Goal: Transaction & Acquisition: Register for event/course

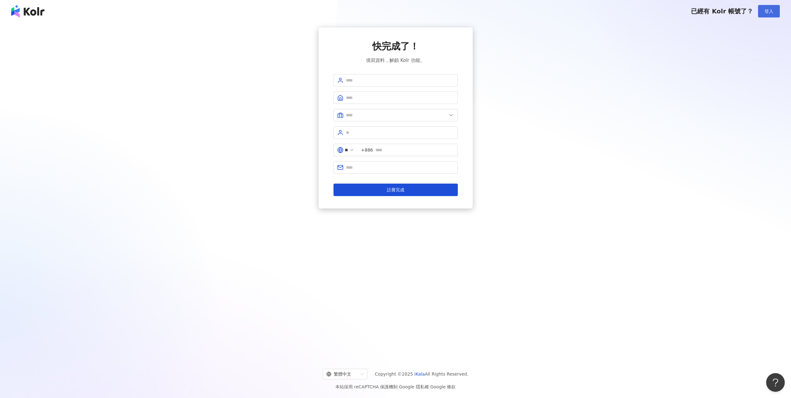
click at [765, 9] on span "登入" at bounding box center [769, 11] width 9 height 5
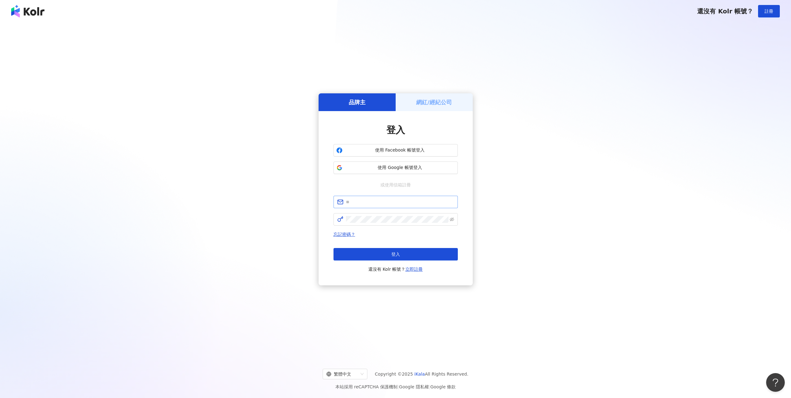
click at [414, 206] on span at bounding box center [396, 202] width 124 height 12
click at [408, 167] on span "使用 Google 帳號登入" at bounding box center [400, 167] width 110 height 6
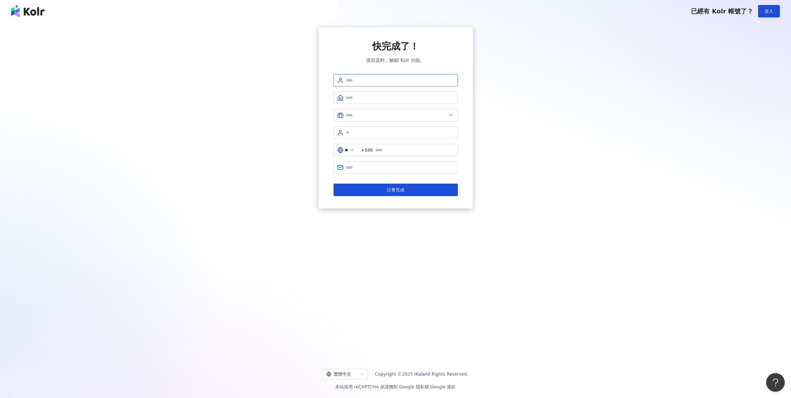
click at [383, 79] on input "text" at bounding box center [400, 80] width 108 height 7
type input "********"
drag, startPoint x: 386, startPoint y: 81, endPoint x: 294, endPoint y: 80, distance: 91.7
click at [294, 80] on div "快完成了！ 填寫資料，解鎖 Kolr 功能。 ******** ** +886 註冊完成" at bounding box center [395, 117] width 776 height 181
click at [768, 16] on button "登入" at bounding box center [769, 11] width 22 height 12
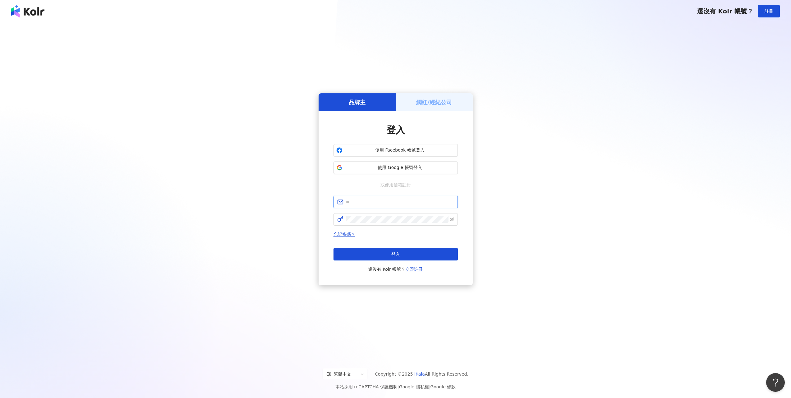
click at [369, 203] on input "text" at bounding box center [400, 201] width 108 height 7
type input "**********"
click button "登入" at bounding box center [396, 254] width 124 height 12
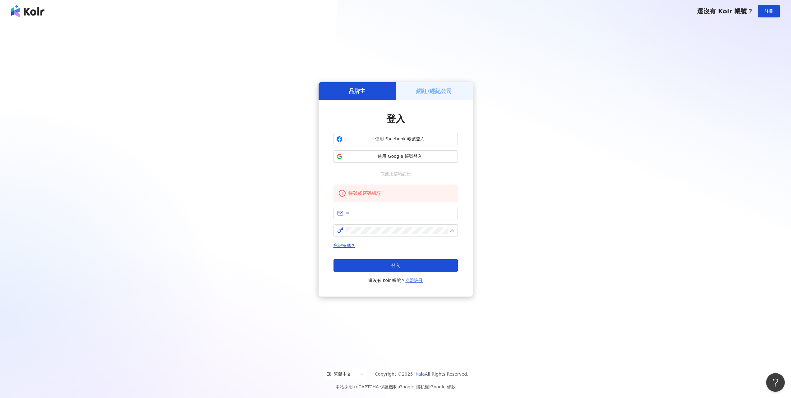
drag, startPoint x: 404, startPoint y: 162, endPoint x: 401, endPoint y: 185, distance: 23.0
click at [401, 185] on div "登入 使用 Facebook 帳號登入 使用 Google 帳號登入 或使用信箱註冊 帳號或密碼錯誤 忘記密碼？ 登入 還沒有 Kolr 帳號？ 立即註冊" at bounding box center [396, 198] width 124 height 172
click at [387, 211] on input "text" at bounding box center [400, 213] width 108 height 7
type input "**********"
click button "登入" at bounding box center [396, 265] width 124 height 12
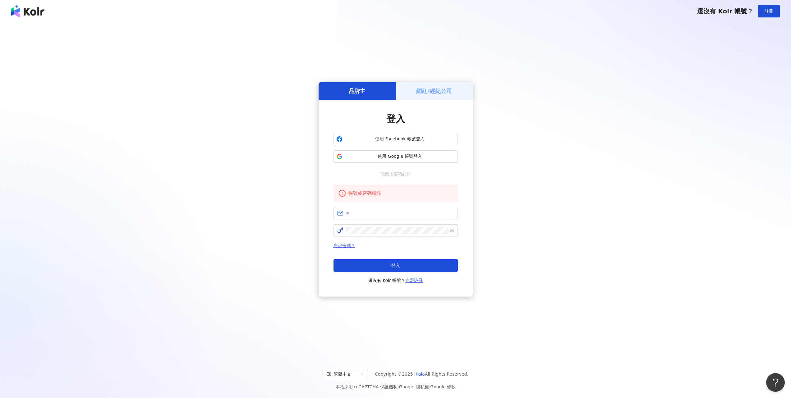
click at [346, 244] on link "忘記密碼？" at bounding box center [345, 245] width 22 height 5
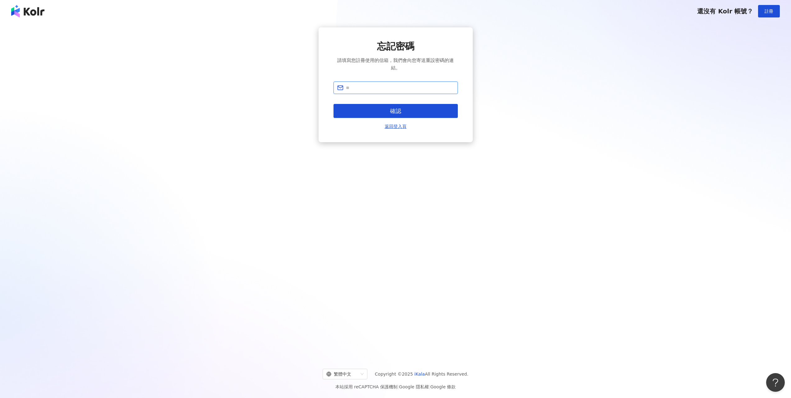
click at [393, 88] on input "text" at bounding box center [400, 87] width 108 height 7
type input "**********"
click at [396, 116] on button "確認" at bounding box center [396, 111] width 124 height 14
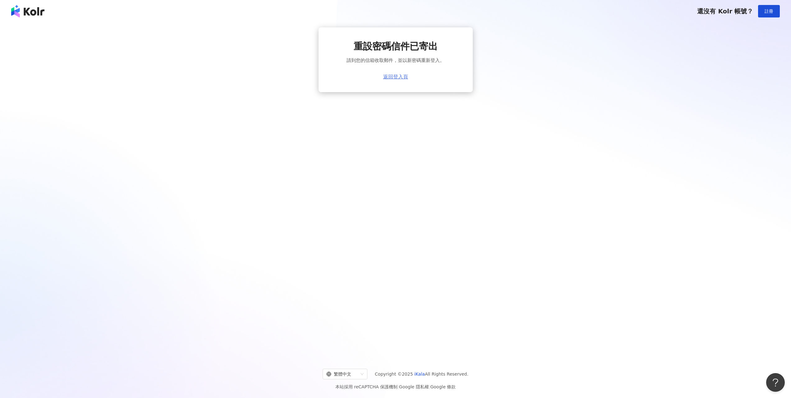
click at [400, 78] on link "返回登入頁" at bounding box center [395, 77] width 25 height 6
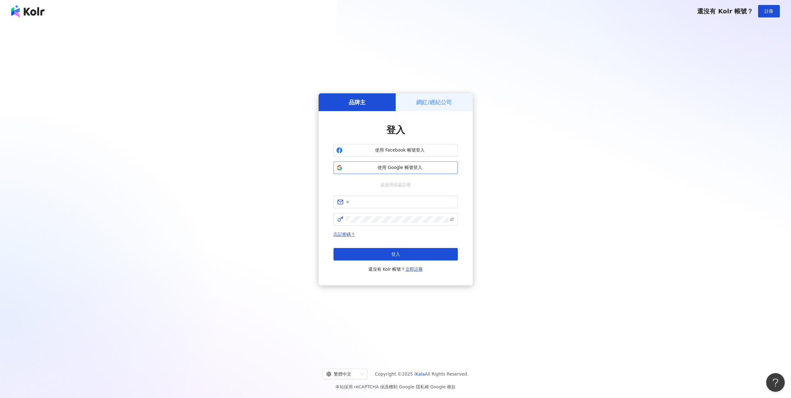
click at [407, 167] on span "使用 Google 帳號登入" at bounding box center [400, 167] width 110 height 6
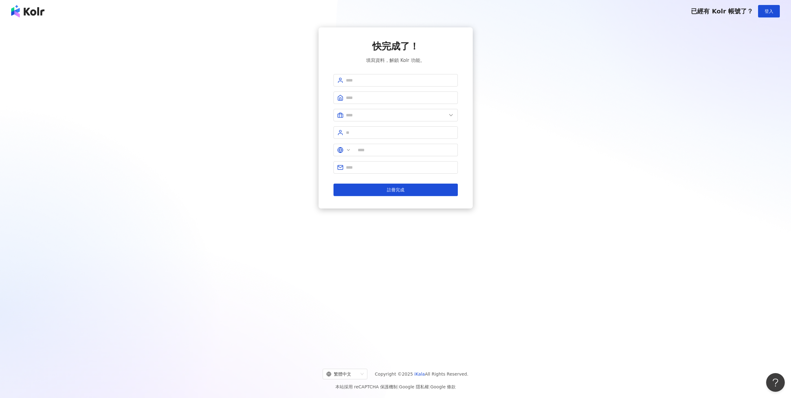
type input "**"
click at [394, 85] on span at bounding box center [396, 80] width 124 height 12
click at [395, 82] on input "text" at bounding box center [400, 80] width 108 height 7
type input "********"
type input "*"
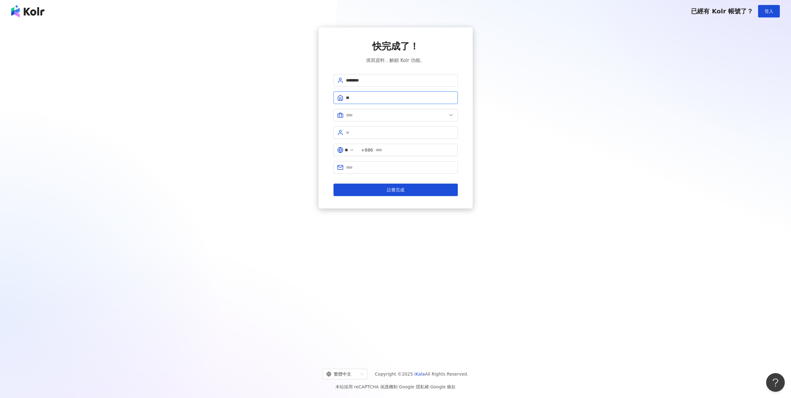
type input "**********"
click at [455, 114] on span at bounding box center [396, 115] width 124 height 12
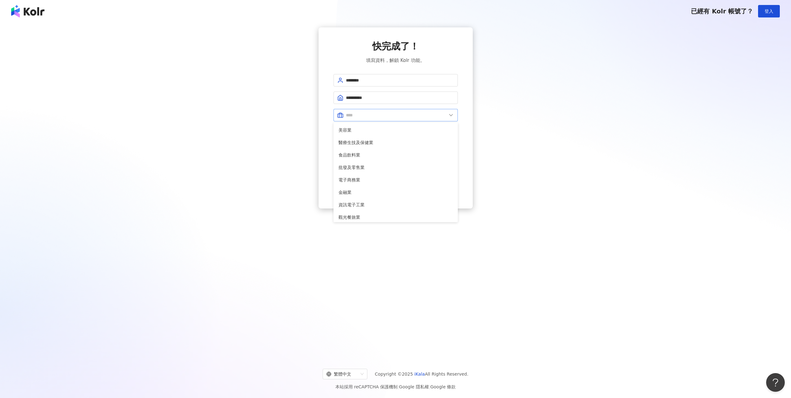
click at [451, 115] on icon at bounding box center [451, 115] width 6 height 6
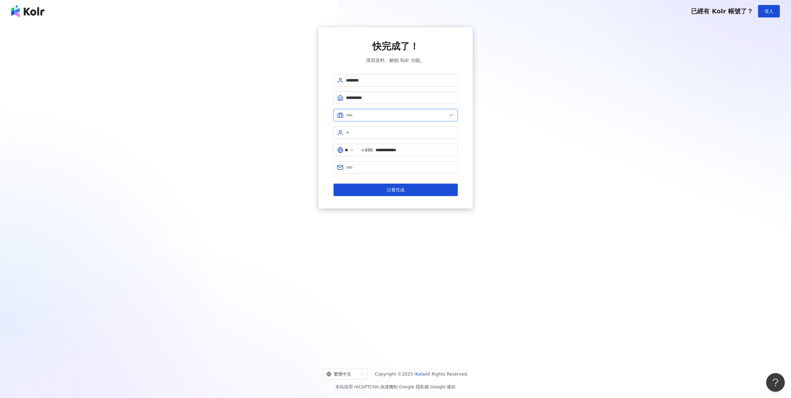
click at [440, 113] on input "text" at bounding box center [396, 115] width 101 height 7
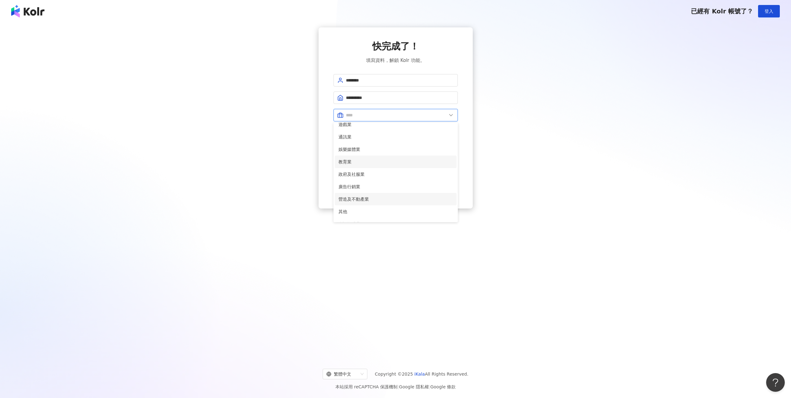
scroll to position [124, 0]
click at [381, 203] on span "資訊軟體業" at bounding box center [396, 204] width 114 height 7
type input "*****"
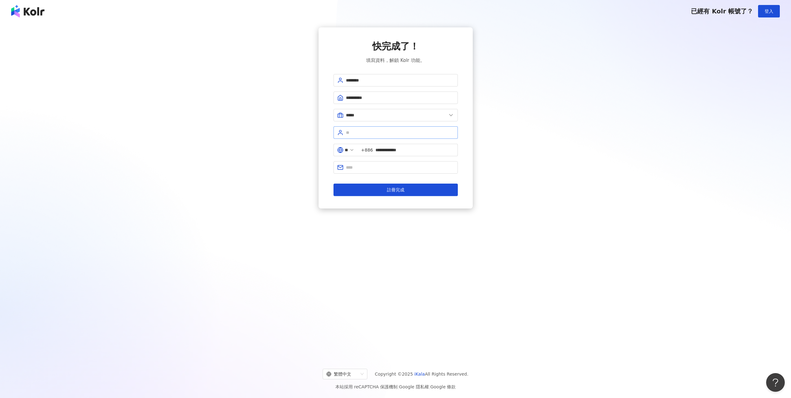
click at [378, 127] on span at bounding box center [396, 132] width 124 height 12
drag, startPoint x: 377, startPoint y: 136, endPoint x: 377, endPoint y: 132, distance: 4.1
click at [377, 136] on span at bounding box center [396, 132] width 124 height 12
click at [377, 131] on input "text" at bounding box center [400, 132] width 108 height 7
type input "***"
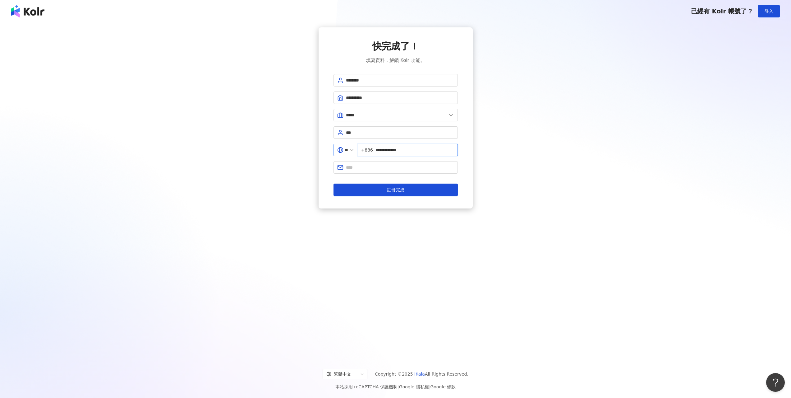
drag, startPoint x: 411, startPoint y: 153, endPoint x: 354, endPoint y: 144, distance: 57.2
click at [354, 144] on div "**********" at bounding box center [396, 152] width 124 height 17
type input "**********"
click at [377, 164] on input "text" at bounding box center [400, 167] width 108 height 7
type input "**********"
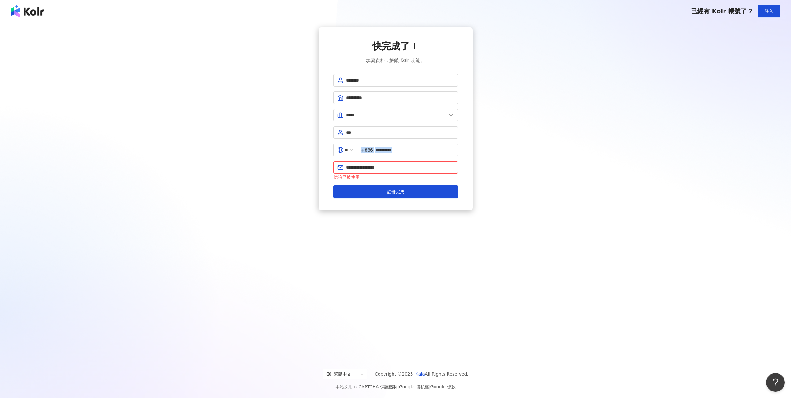
drag, startPoint x: 392, startPoint y: 168, endPoint x: 297, endPoint y: 156, distance: 95.9
click at [297, 156] on div "**********" at bounding box center [395, 118] width 776 height 183
click at [389, 172] on span "**********" at bounding box center [396, 167] width 124 height 12
click at [389, 169] on input "**********" at bounding box center [400, 167] width 108 height 7
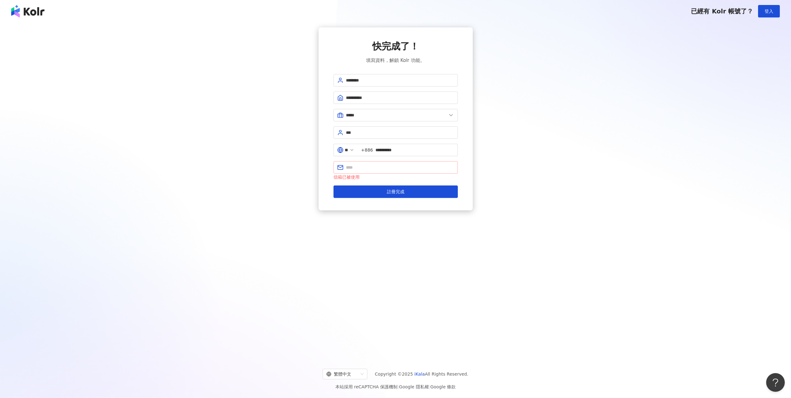
click at [410, 173] on span at bounding box center [396, 167] width 124 height 12
click at [411, 171] on span at bounding box center [396, 167] width 124 height 12
click at [393, 166] on input "text" at bounding box center [400, 167] width 108 height 7
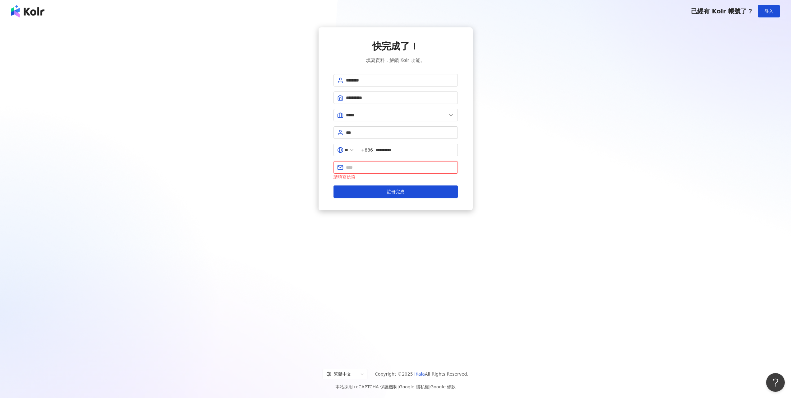
type input "**********"
click at [401, 193] on span "註冊完成" at bounding box center [395, 191] width 17 height 5
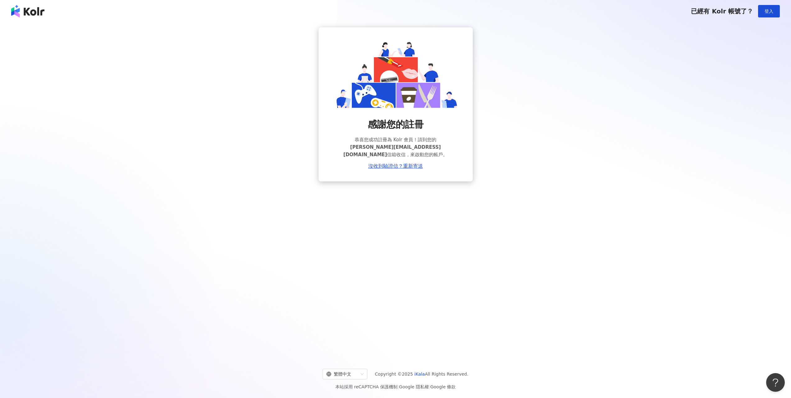
click at [56, 359] on div "繁體中文 Copyright © 2025 iKala All Rights Reserved. 本站採用 reCAPTCHA 保護機制 | Google 隱…" at bounding box center [395, 377] width 791 height 42
click at [381, 163] on link "沒收到驗證信？重新寄送" at bounding box center [395, 166] width 55 height 6
click at [765, 159] on div "感謝您的註冊 恭喜您成功註冊為 Kolr 會員！請到您的 sam@mind-interview.com 信箱收信，來啟動您的帳戶。 沒收到驗證信？重新寄送" at bounding box center [395, 104] width 776 height 154
click at [391, 163] on link "沒收到驗證信？重新寄送" at bounding box center [395, 166] width 55 height 6
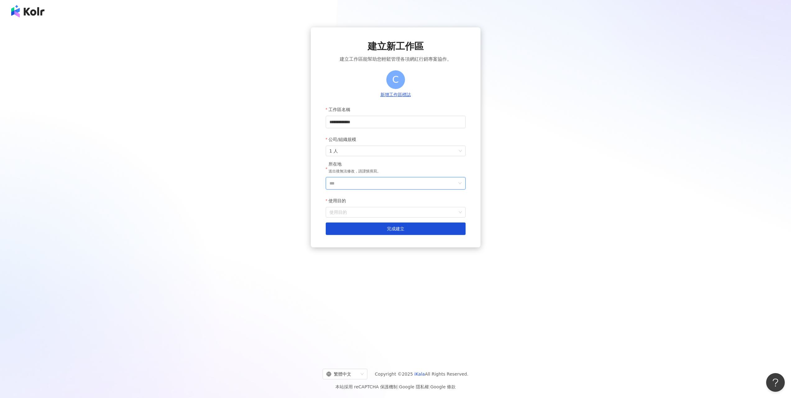
click at [375, 187] on input "***" at bounding box center [393, 183] width 127 height 12
click at [423, 217] on div "台灣" at bounding box center [432, 214] width 60 height 11
click at [419, 211] on input "使用目的" at bounding box center [396, 212] width 132 height 10
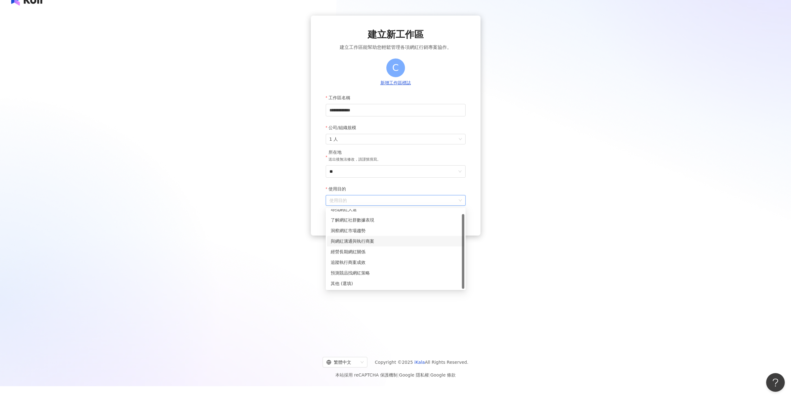
scroll to position [29, 0]
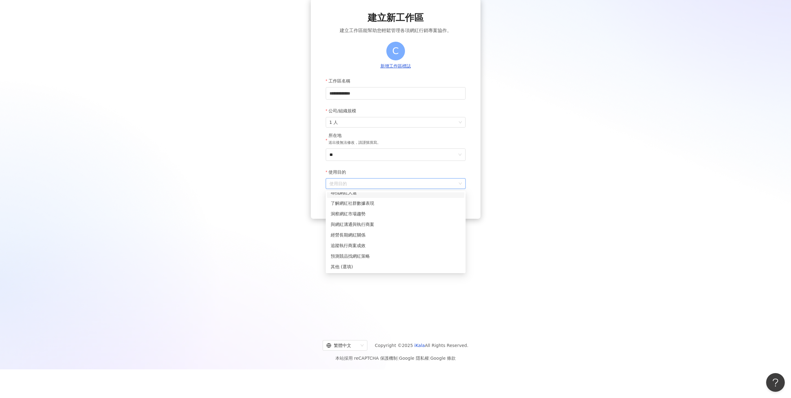
click at [397, 196] on div "尋找網紅人選" at bounding box center [395, 192] width 137 height 11
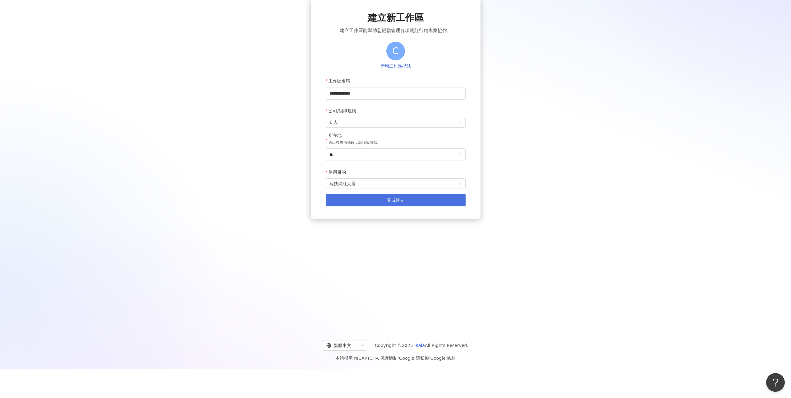
click at [397, 206] on button "完成建立" at bounding box center [396, 200] width 140 height 12
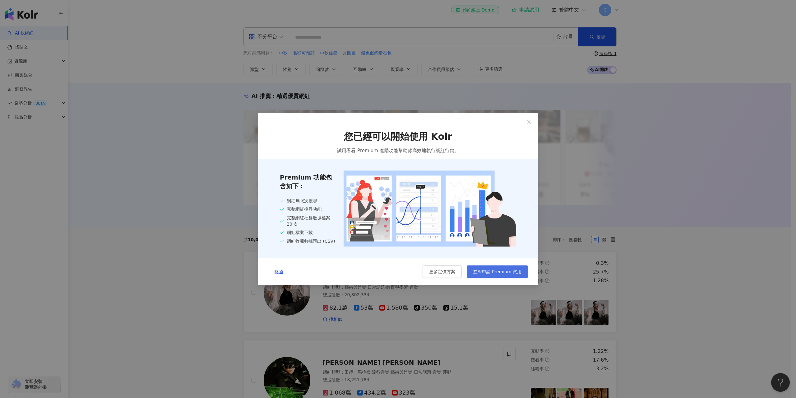
click at [488, 274] on span "立即申請 Premium 試用" at bounding box center [497, 271] width 48 height 5
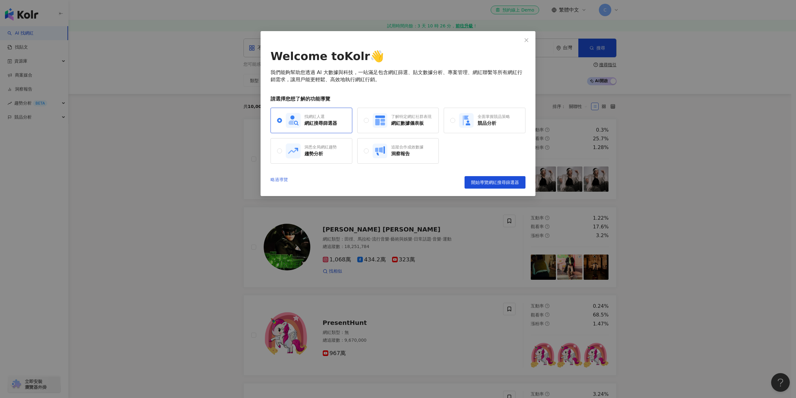
click at [273, 179] on link "略過導覽" at bounding box center [279, 182] width 17 height 12
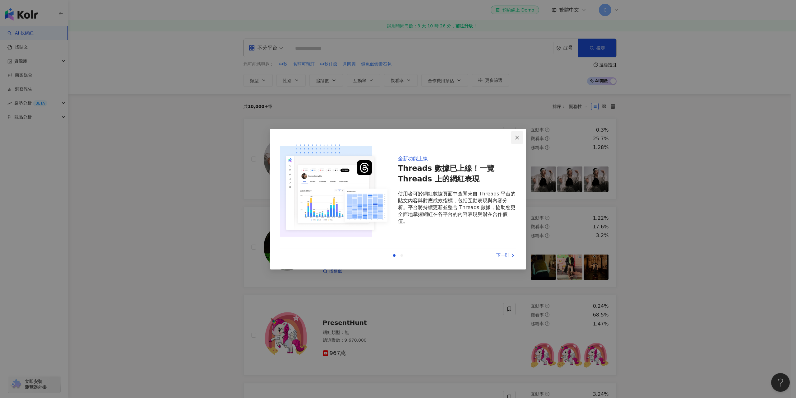
click at [514, 140] on span "Close" at bounding box center [517, 137] width 12 height 5
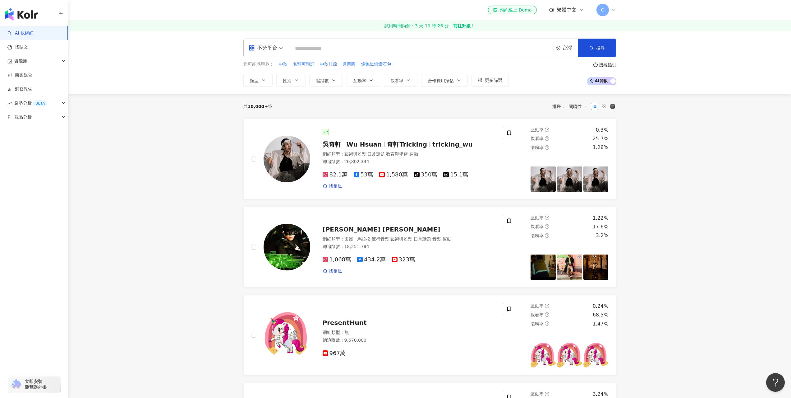
click at [350, 47] on input "search" at bounding box center [421, 49] width 259 height 12
type input "*"
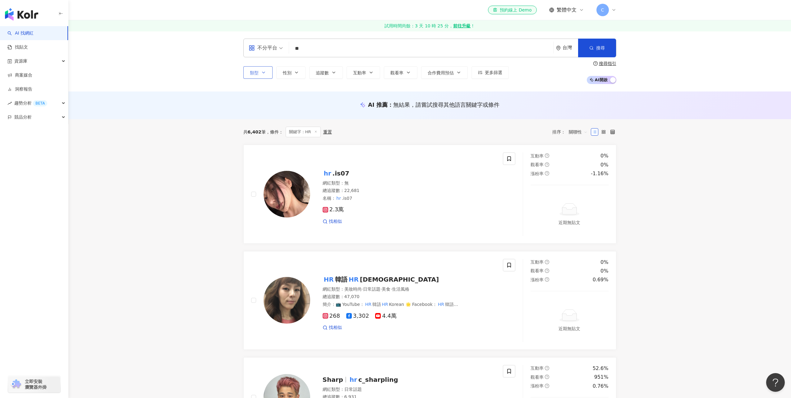
click at [267, 74] on button "類型" at bounding box center [257, 72] width 29 height 12
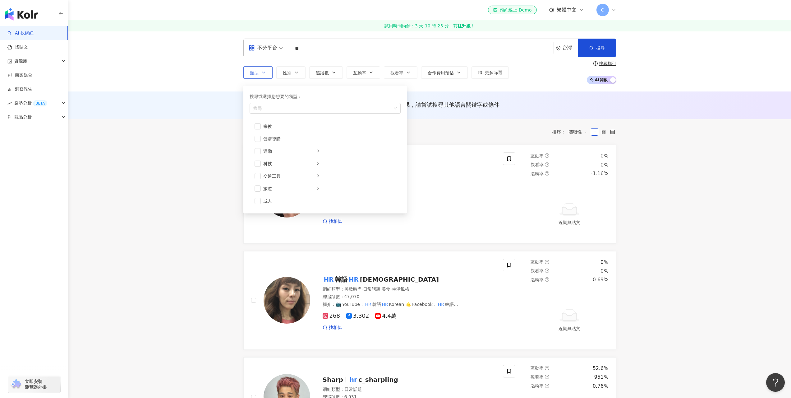
scroll to position [215, 0]
click at [309, 160] on div "科技" at bounding box center [289, 161] width 52 height 7
click at [343, 128] on div "AI & 半導體" at bounding box center [367, 127] width 57 height 7
click at [317, 49] on input "**" at bounding box center [421, 49] width 259 height 12
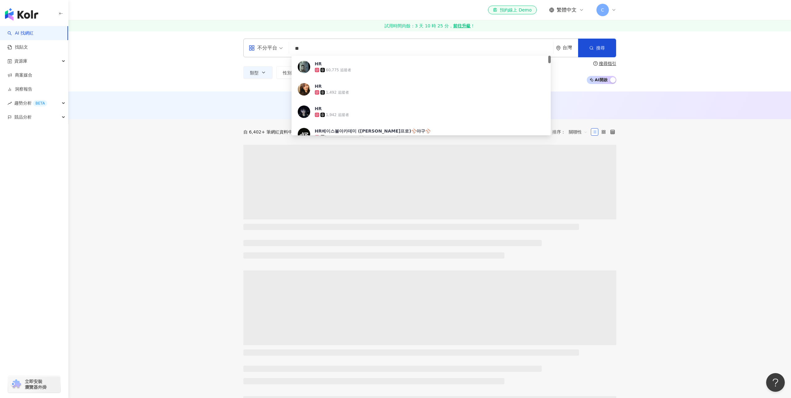
type input "*"
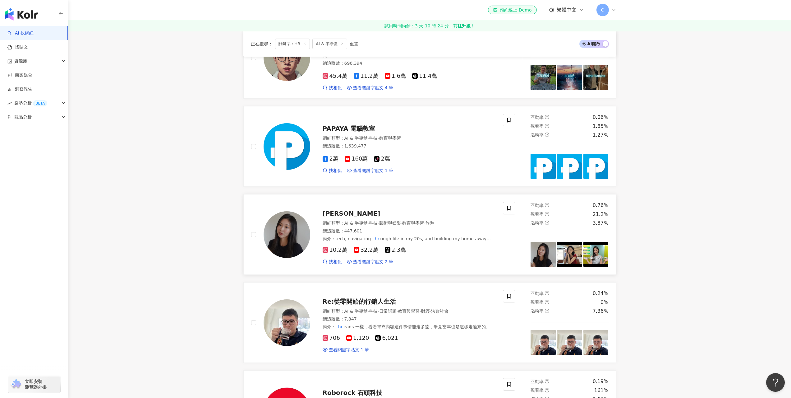
scroll to position [218, 0]
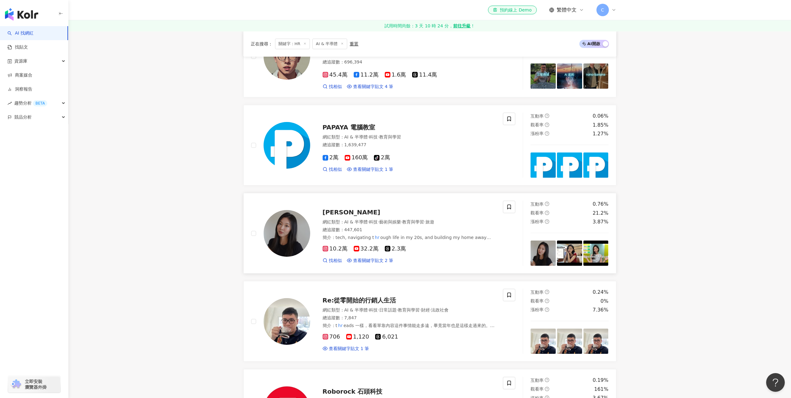
drag, startPoint x: 345, startPoint y: 203, endPoint x: 342, endPoint y: 212, distance: 10.2
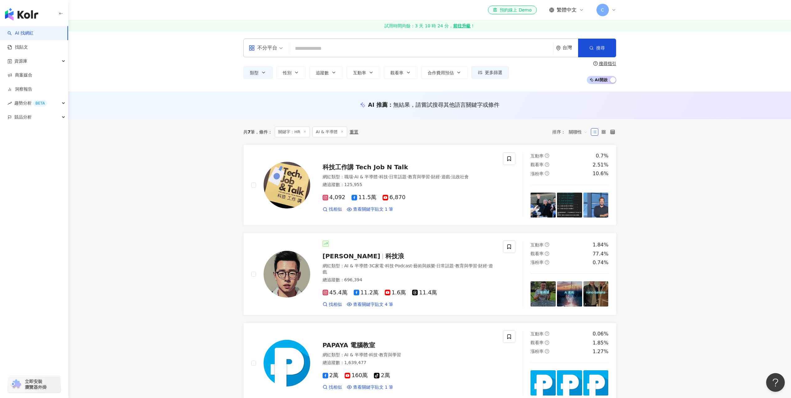
click at [335, 47] on input "search" at bounding box center [421, 49] width 259 height 12
type input "*"
type input "**"
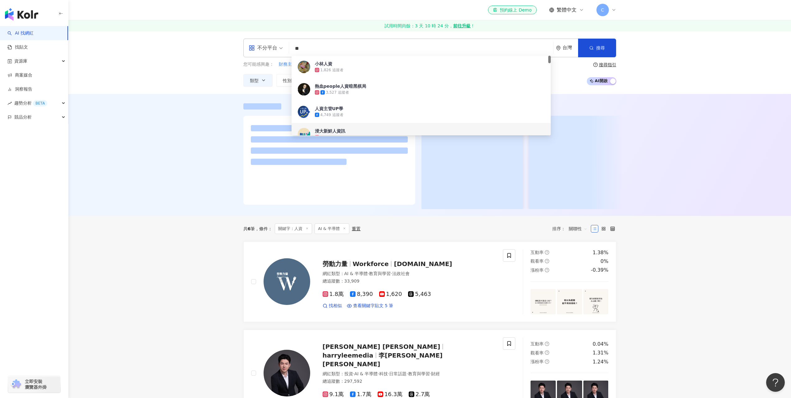
click at [129, 182] on div at bounding box center [429, 155] width 723 height 122
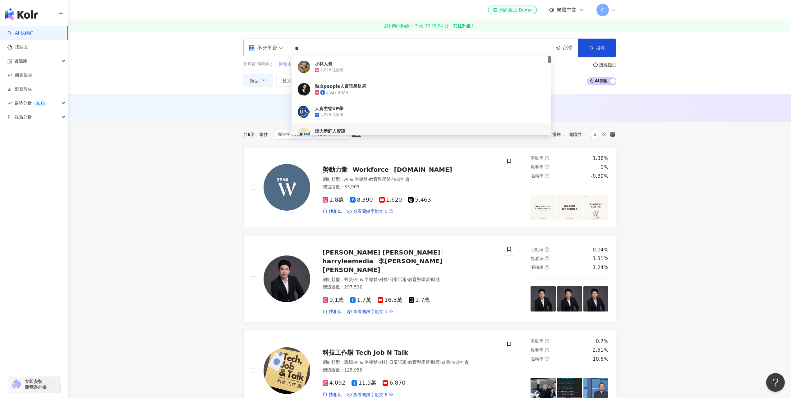
click at [378, 48] on input "**" at bounding box center [421, 49] width 259 height 12
drag, startPoint x: 385, startPoint y: 65, endPoint x: 367, endPoint y: 108, distance: 46.3
click at [367, 108] on div "小林人資 1,826 追蹤者 熱血people人資暗黑棋局 3,527 追蹤者 人資主管UP學 4,749 追蹤者 找相似 浸大新鮮人資訊 16,035 追蹤…" at bounding box center [421, 112] width 259 height 112
click at [367, 109] on span "人資主管UP學" at bounding box center [418, 108] width 206 height 6
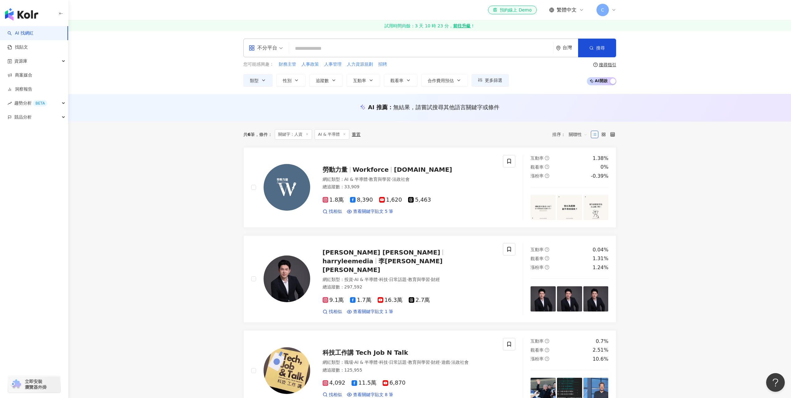
click at [344, 134] on icon at bounding box center [344, 133] width 3 height 3
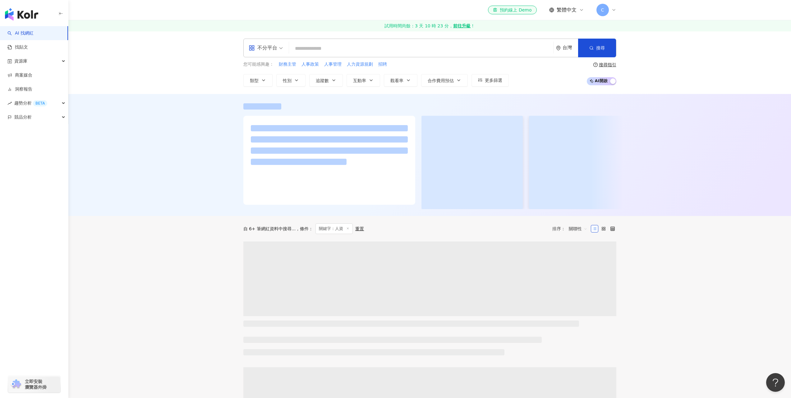
click at [346, 230] on icon at bounding box center [347, 228] width 3 height 3
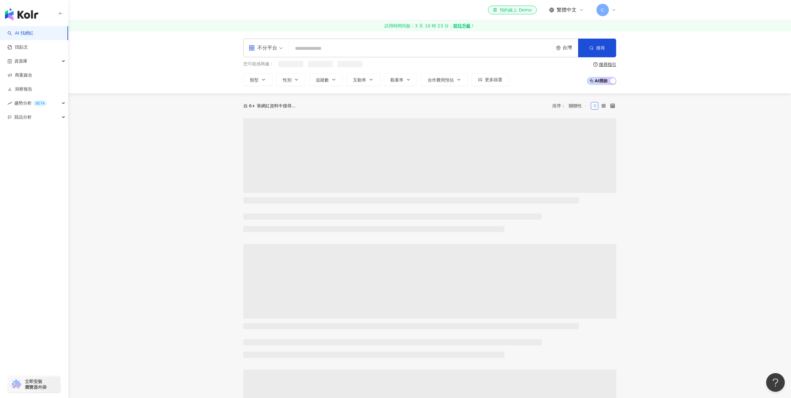
click at [336, 49] on input "search" at bounding box center [421, 49] width 259 height 12
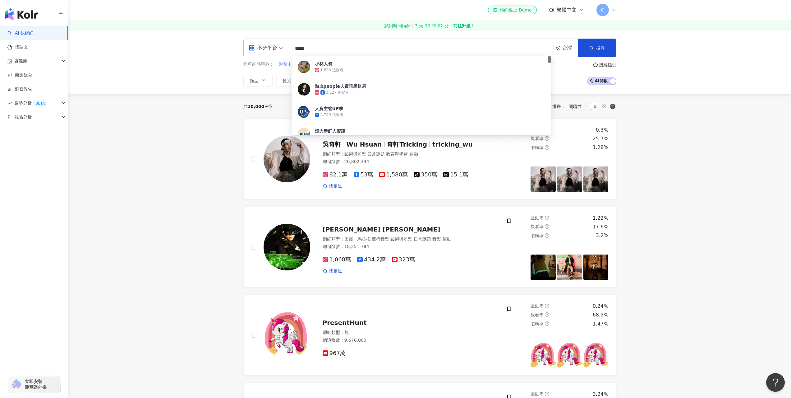
type input "****"
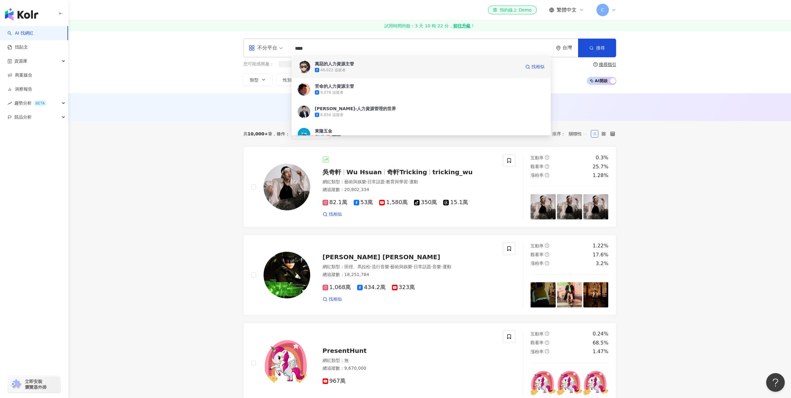
click at [448, 92] on div "9,078 追蹤者" at bounding box center [430, 92] width 230 height 6
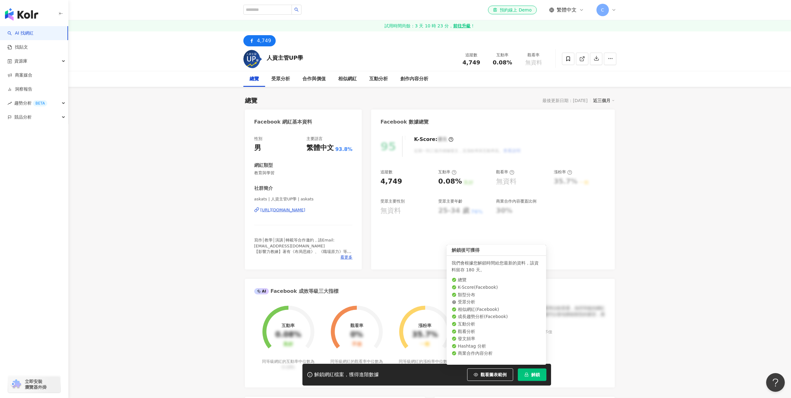
click at [524, 375] on button "解鎖" at bounding box center [532, 374] width 29 height 12
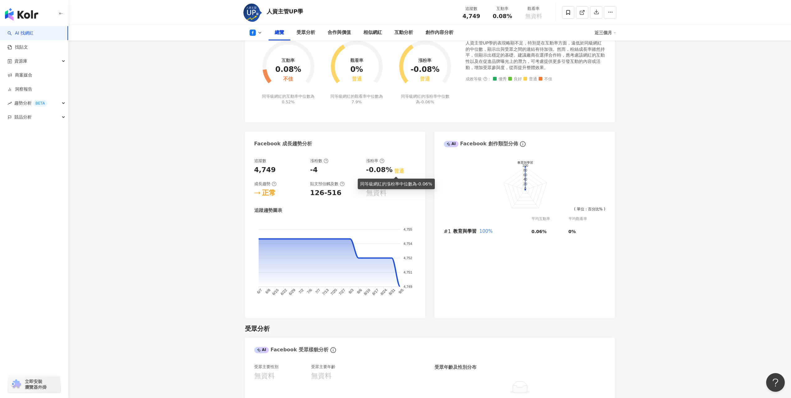
scroll to position [311, 0]
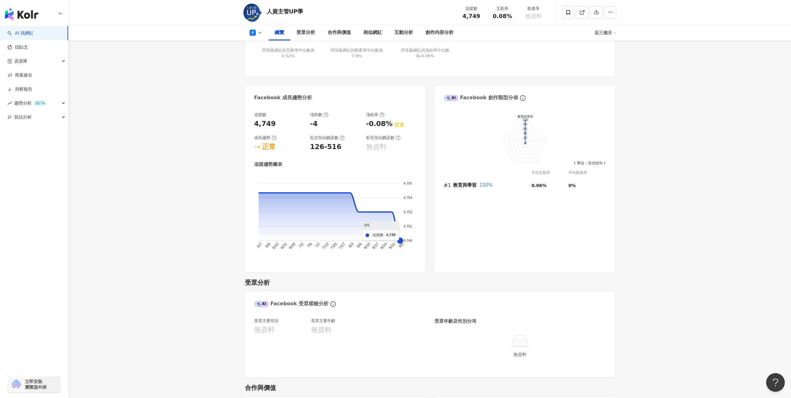
drag, startPoint x: 398, startPoint y: 217, endPoint x: 80, endPoint y: 172, distance: 321.6
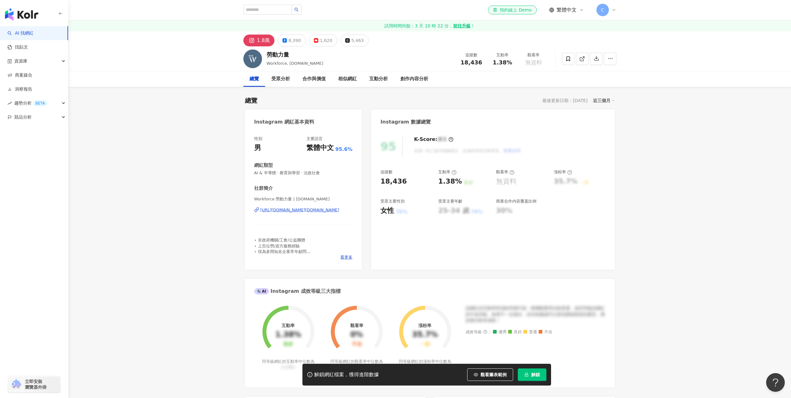
click at [536, 372] on span "解鎖" at bounding box center [535, 374] width 9 height 5
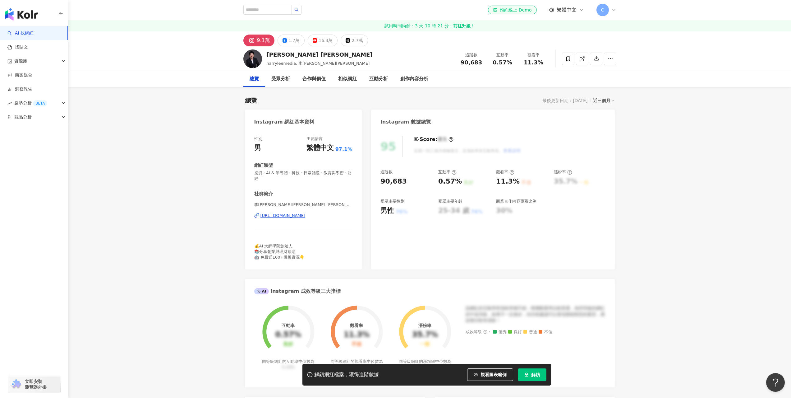
scroll to position [249, 0]
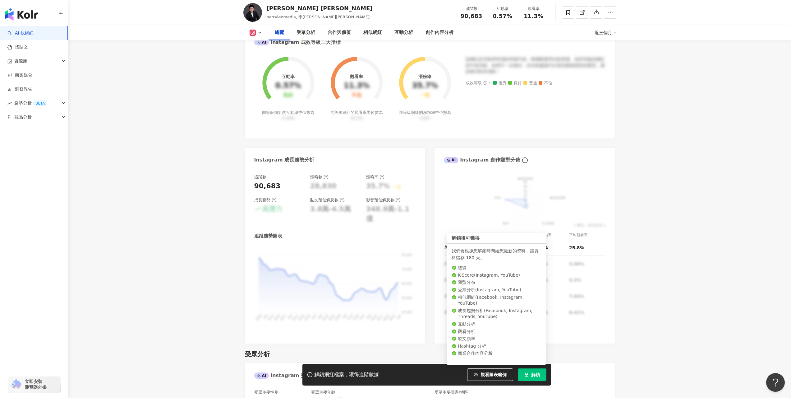
click at [535, 376] on span "解鎖" at bounding box center [535, 374] width 9 height 5
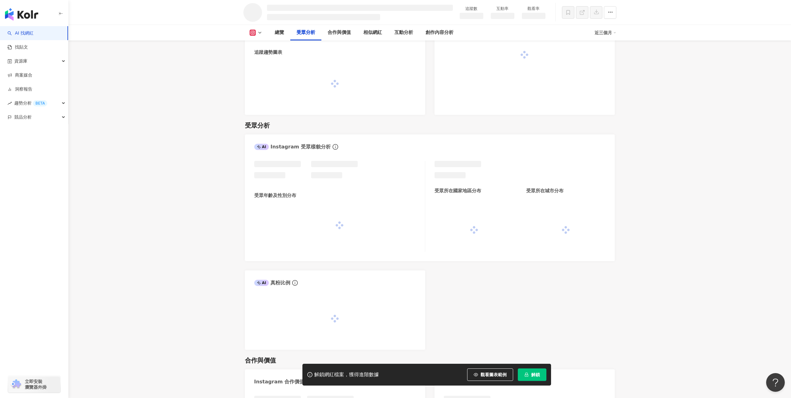
scroll to position [484, 0]
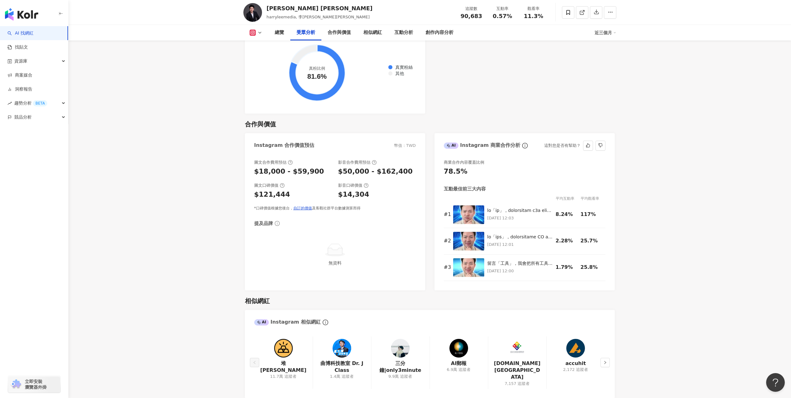
scroll to position [782, 0]
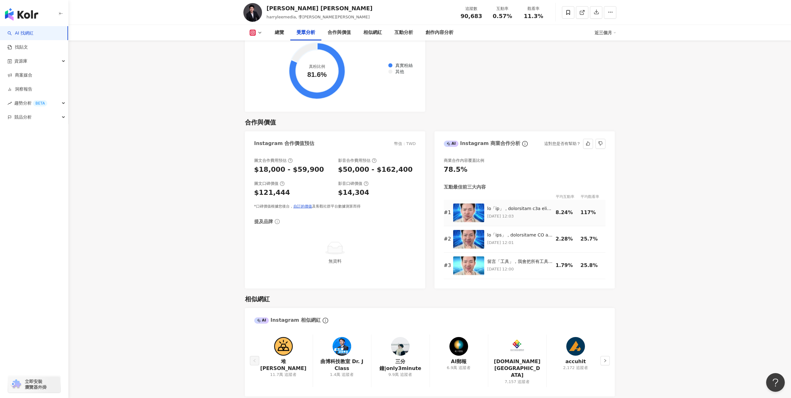
drag, startPoint x: 534, startPoint y: 212, endPoint x: 521, endPoint y: 211, distance: 12.8
click at [521, 211] on div at bounding box center [520, 209] width 65 height 6
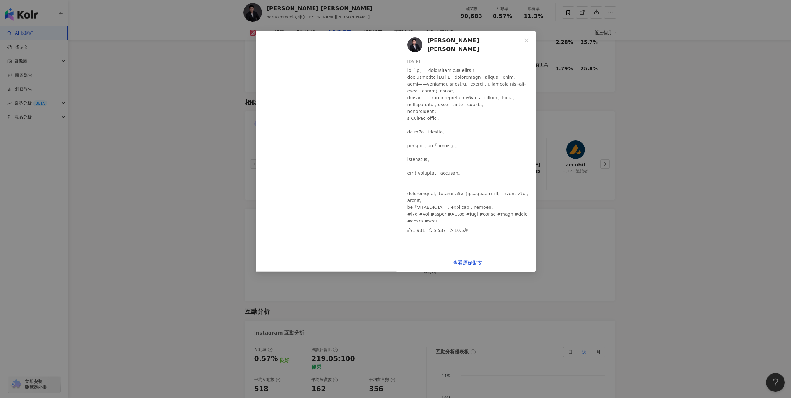
scroll to position [1000, 0]
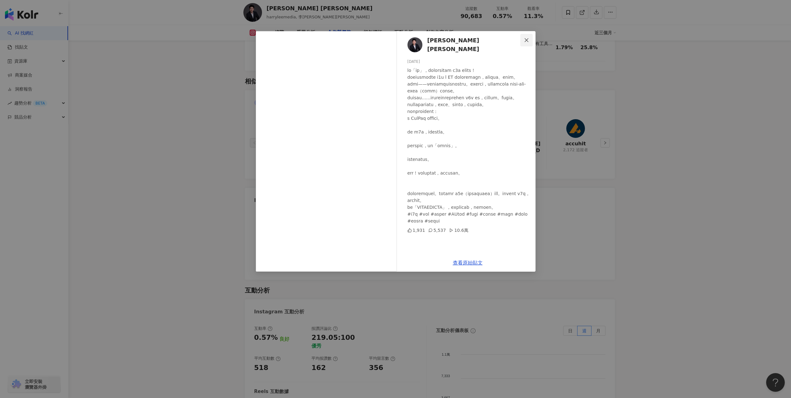
click at [526, 41] on icon "close" at bounding box center [526, 40] width 5 height 5
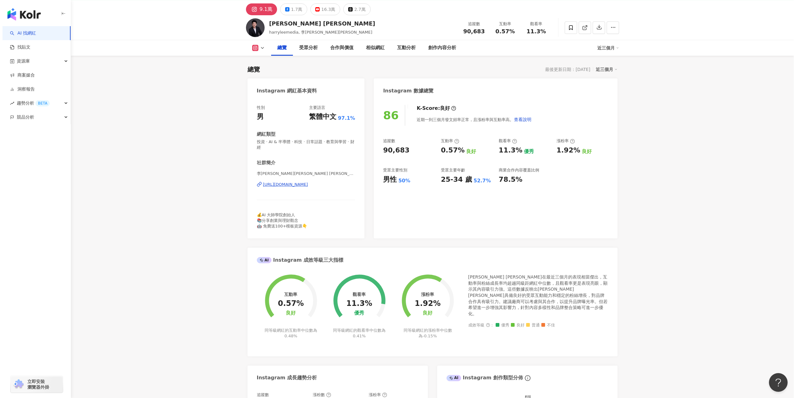
scroll to position [0, 0]
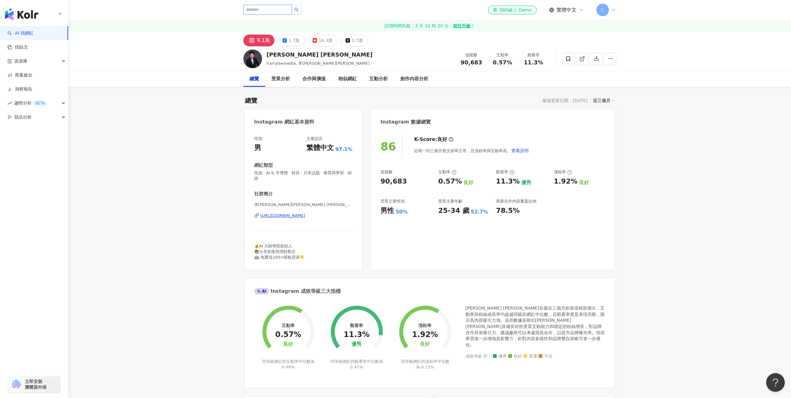
click at [292, 11] on input "search" at bounding box center [267, 10] width 49 height 10
click at [26, 17] on img "button" at bounding box center [21, 14] width 33 height 12
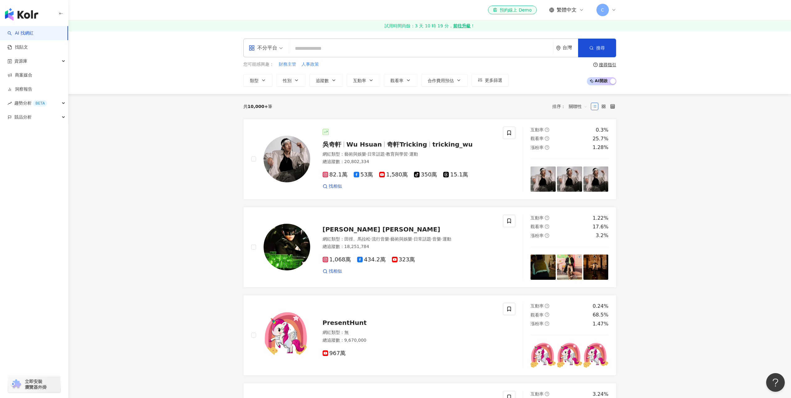
click at [340, 50] on input "search" at bounding box center [421, 49] width 259 height 12
click at [500, 79] on span "更多篩選" at bounding box center [493, 80] width 17 height 5
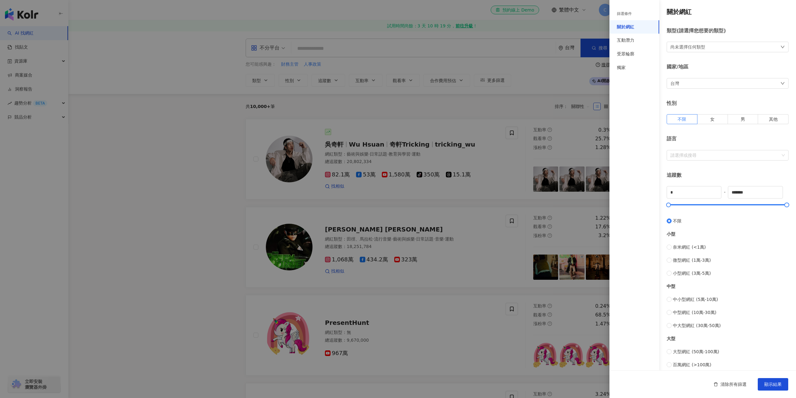
click at [689, 45] on div "尚未選擇任何類型" at bounding box center [687, 47] width 35 height 7
drag, startPoint x: 719, startPoint y: 82, endPoint x: 723, endPoint y: 86, distance: 5.1
click at [723, 83] on ul "藝術與娛樂 美妝時尚 氣候和環境 日常話題 教育與學習 家庭 財經 美食 命理占卜 遊戲 法政社會 生活風格 影視娛樂 醫療與健康 寵物 攝影 感情 宗教 促…" at bounding box center [700, 110] width 55 height 86
click at [713, 120] on li "教育與學習" at bounding box center [700, 124] width 52 height 12
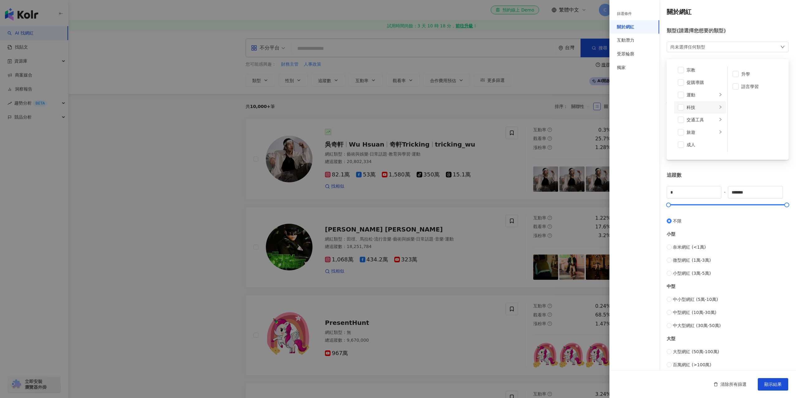
click at [707, 109] on div "科技" at bounding box center [702, 107] width 31 height 7
click at [733, 73] on span at bounding box center [736, 74] width 6 height 6
click at [711, 112] on li "日常話題" at bounding box center [700, 111] width 52 height 12
click at [739, 98] on li "職場" at bounding box center [755, 99] width 52 height 12
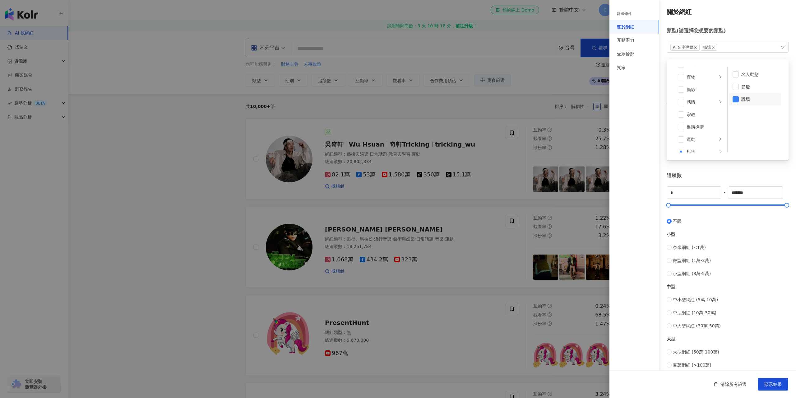
scroll to position [215, 0]
click at [745, 22] on div "關於網紅 類型 ( 請選擇您想要的類型 ) AI & 半導體 職場 藝術與娛樂 美妝時尚 氣候和環境 日常話題 教育與學習 家庭 財經 美食 命理占卜 遊戲 …" at bounding box center [702, 221] width 187 height 442
click at [725, 150] on div "語言 請選擇或搜尋" at bounding box center [728, 148] width 122 height 25
click at [725, 153] on div at bounding box center [724, 155] width 113 height 5
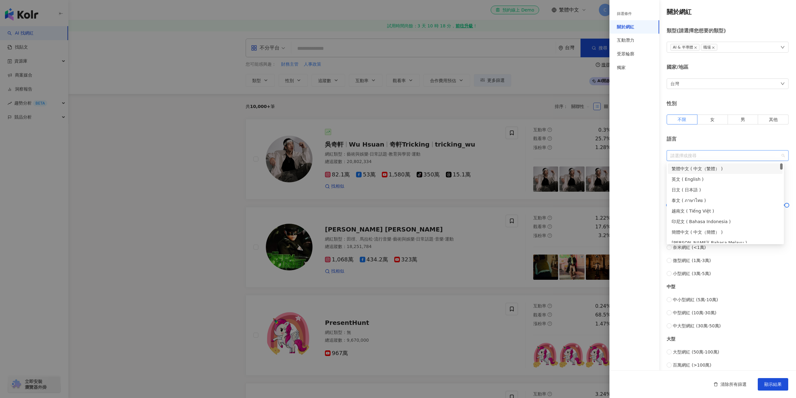
click at [702, 170] on div "繁體中文 ( 中文（繁體） )" at bounding box center [725, 168] width 107 height 7
click at [707, 139] on div "語言" at bounding box center [728, 139] width 122 height 7
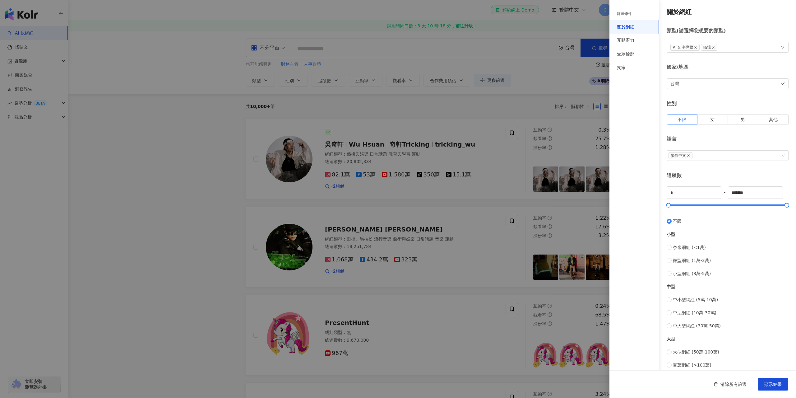
scroll to position [31, 0]
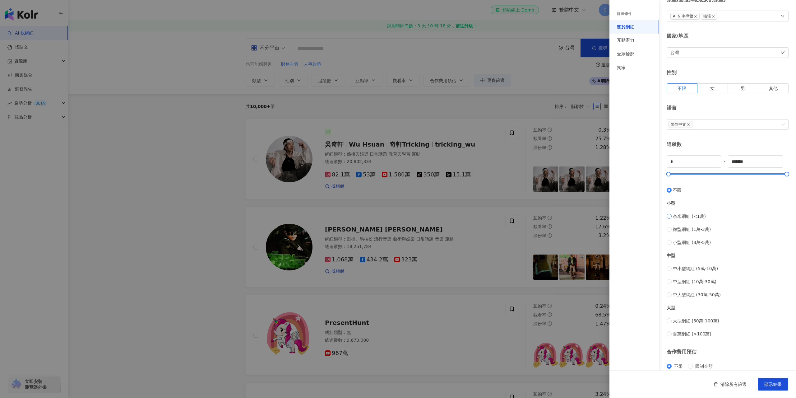
click at [686, 218] on span "奈米網紅 (<1萬)" at bounding box center [689, 216] width 33 height 7
type input "****"
click at [688, 229] on span "微型網紅 (1萬-3萬)" at bounding box center [692, 229] width 38 height 7
type input "*****"
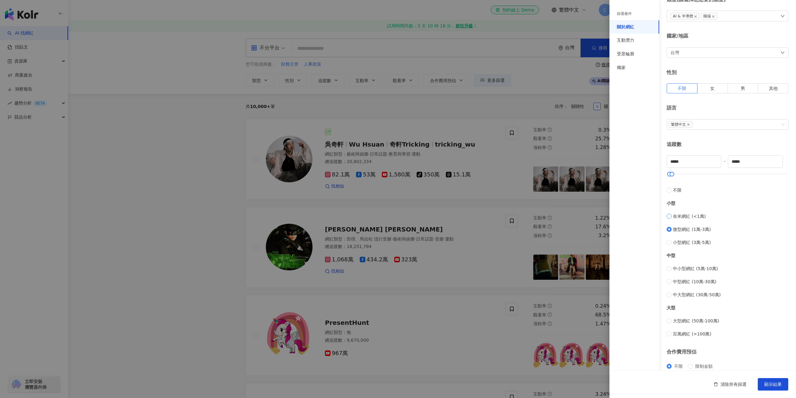
click at [698, 218] on span "奈米網紅 (<1萬)" at bounding box center [689, 216] width 33 height 7
type input "*"
type input "****"
click at [687, 224] on div "奈米網紅 (<1萬) 微型網紅 (1萬-3萬) 小型網紅 (3萬-5萬)" at bounding box center [728, 229] width 122 height 33
click at [686, 228] on span "微型網紅 (1萬-3萬)" at bounding box center [692, 229] width 38 height 7
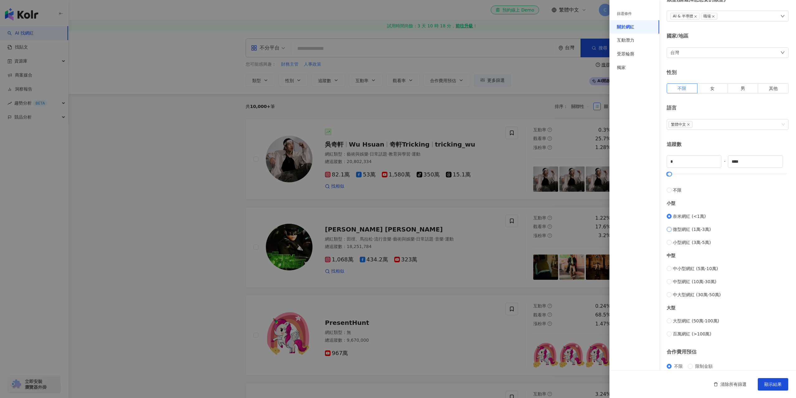
type input "*****"
drag, startPoint x: 683, startPoint y: 162, endPoint x: 622, endPoint y: 156, distance: 61.2
click at [622, 156] on div "篩選條件 關於網紅 互動潛力 受眾輪廓 獨家 關於網紅 類型 ( 請選擇您想要的類型 ) AI & 半導體 職場 國家/地區 台灣 性別 不限 女 男 其他 …" at bounding box center [702, 204] width 187 height 470
type input "****"
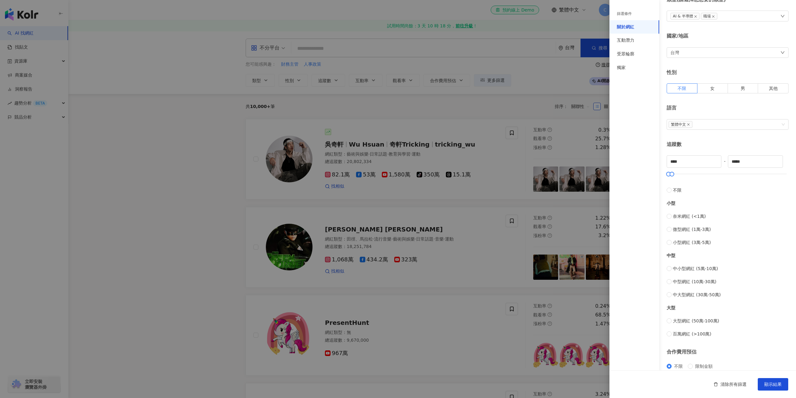
click at [776, 221] on div "奈米網紅 (<1萬) 微型網紅 (1萬-3萬) 小型網紅 (3萬-5萬)" at bounding box center [728, 229] width 122 height 33
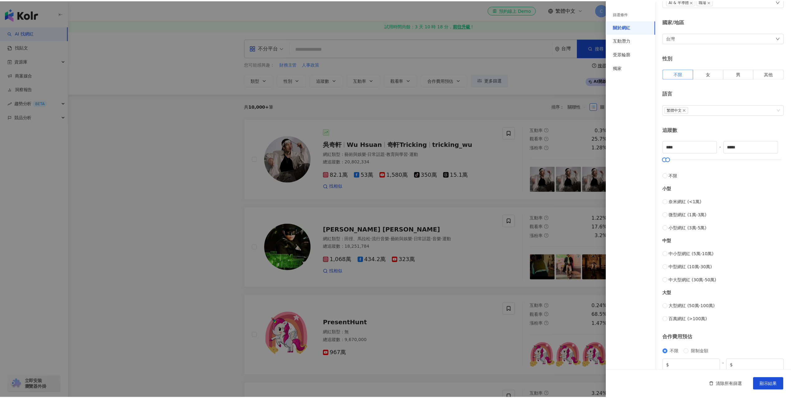
scroll to position [72, 0]
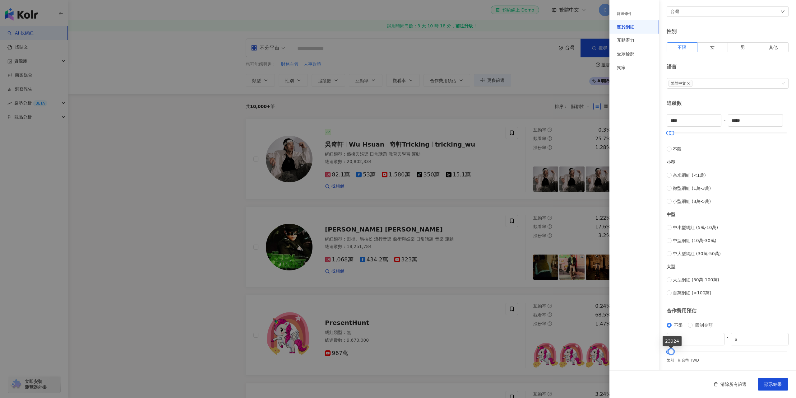
type input "*****"
drag, startPoint x: 778, startPoint y: 354, endPoint x: 666, endPoint y: 359, distance: 112.0
click at [666, 359] on div "關於網紅 類型 ( 請選擇您想要的類型 ) AI & 半導體 職場 國家/地區 台灣 性別 不限 女 男 其他 語言 繁體中文 追蹤數 **** - ****…" at bounding box center [702, 149] width 187 height 442
click at [769, 382] on span "顯示結果" at bounding box center [772, 384] width 17 height 5
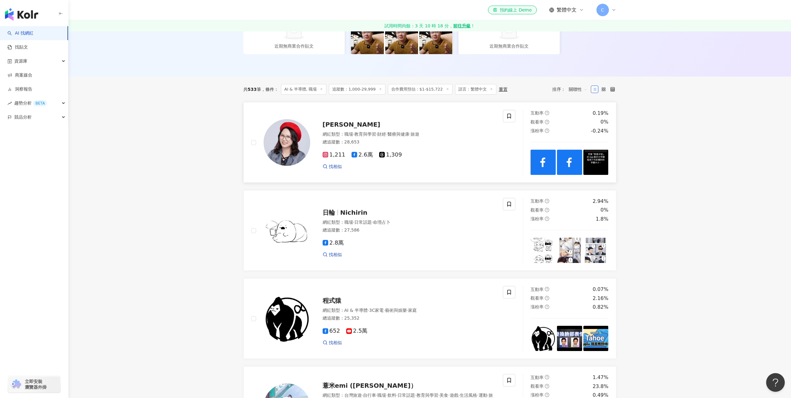
scroll to position [155, 0]
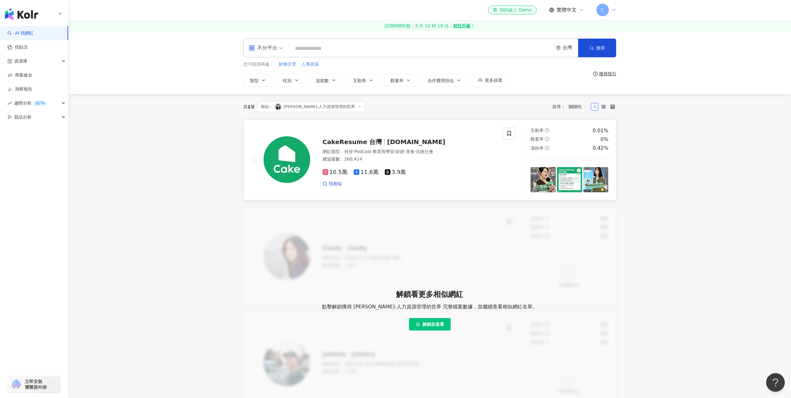
click at [442, 138] on div "CakeResume 台灣 [DOMAIN_NAME]" at bounding box center [409, 141] width 173 height 9
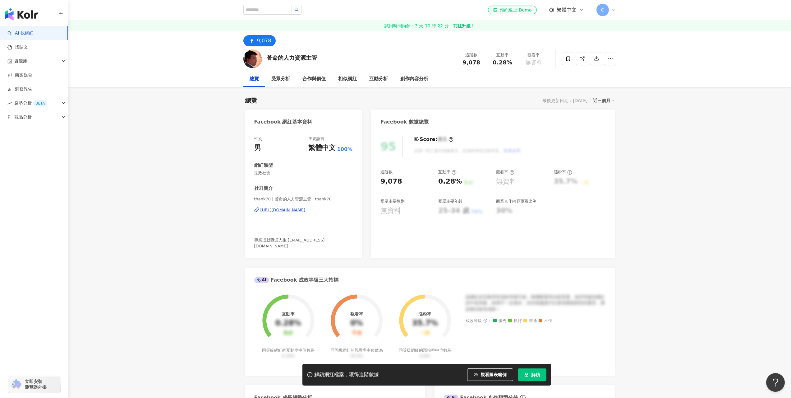
click at [541, 376] on button "解鎖" at bounding box center [532, 374] width 29 height 12
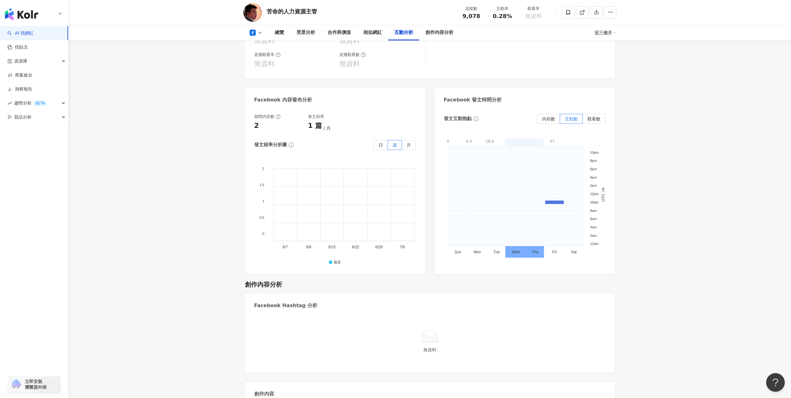
scroll to position [1160, 0]
click at [407, 144] on span "月" at bounding box center [409, 143] width 4 height 5
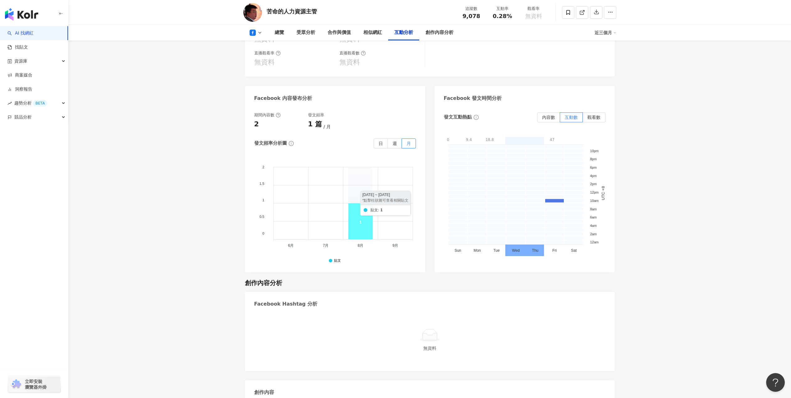
click at [360, 219] on icon at bounding box center [360, 221] width 24 height 36
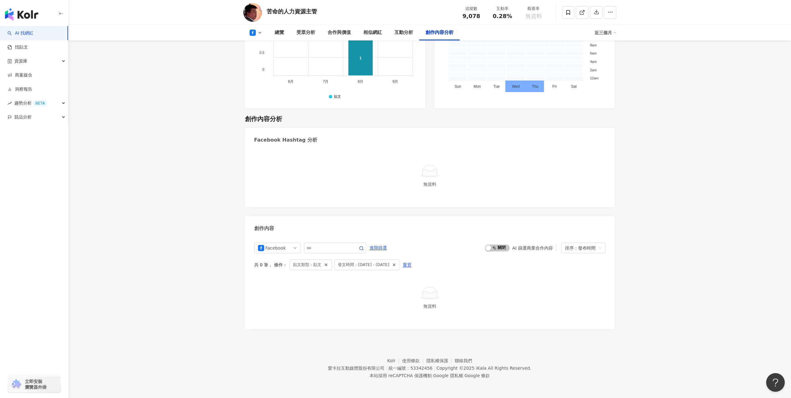
scroll to position [1324, 0]
